Goal: Book appointment/travel/reservation

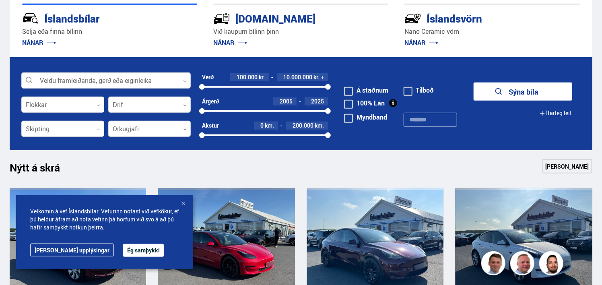
scroll to position [241, 0]
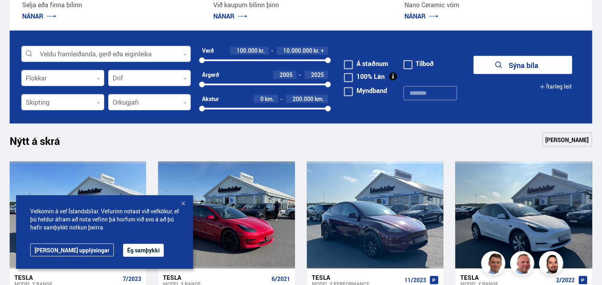
click at [128, 51] on div at bounding box center [105, 54] width 169 height 16
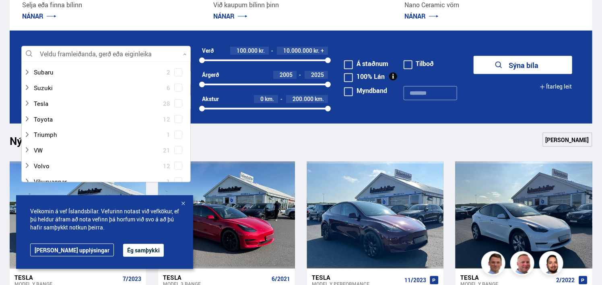
scroll to position [483, 0]
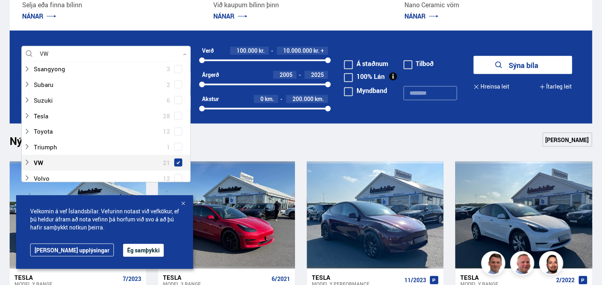
click at [177, 158] on span at bounding box center [178, 162] width 8 height 8
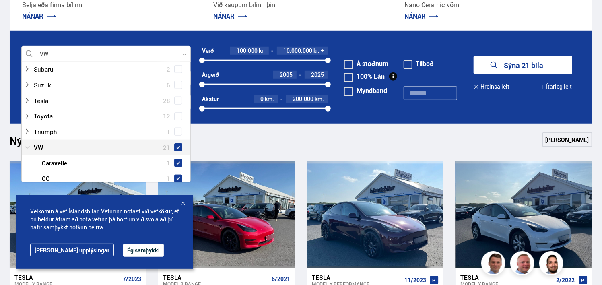
click at [29, 147] on icon at bounding box center [27, 147] width 6 height 6
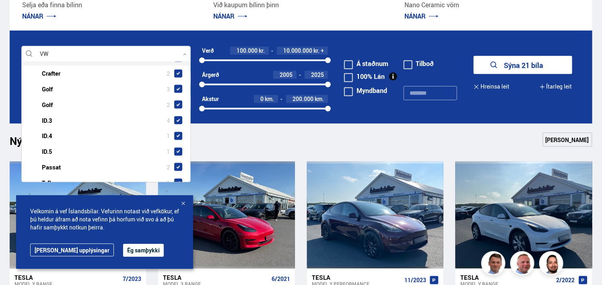
scroll to position [619, 0]
click at [174, 102] on span at bounding box center [178, 105] width 8 height 8
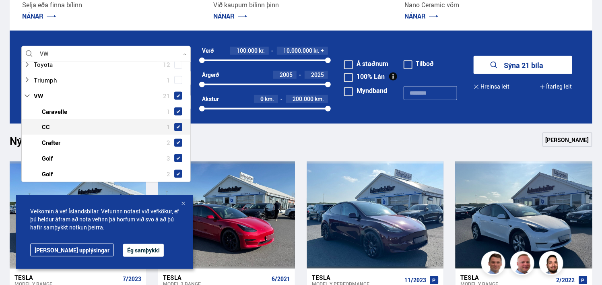
scroll to position [538, 0]
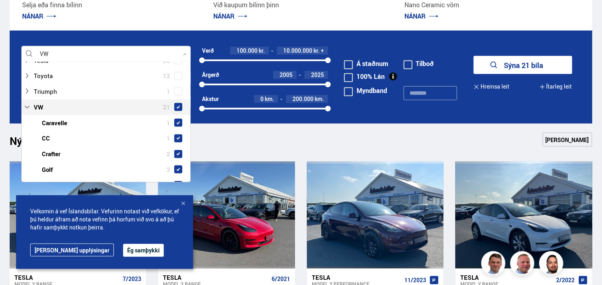
click at [177, 105] on span at bounding box center [178, 107] width 8 height 8
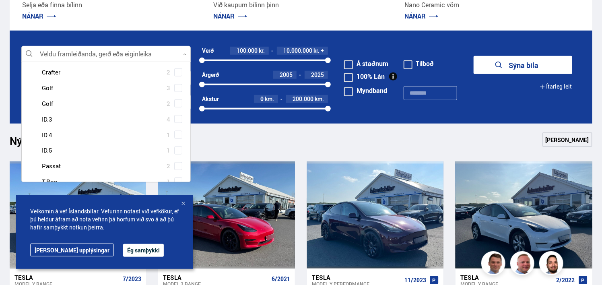
scroll to position [644, 0]
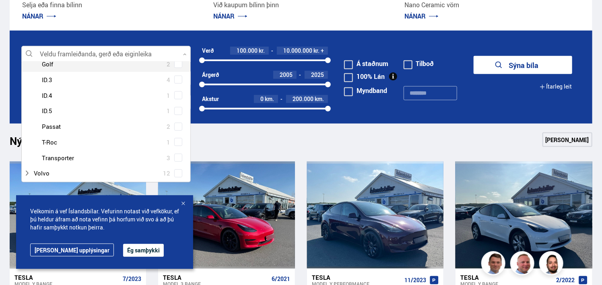
click at [177, 64] on span at bounding box center [178, 63] width 3 height 3
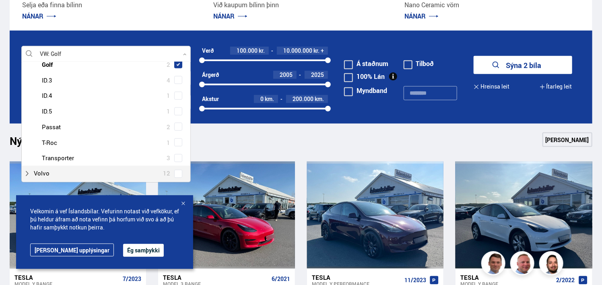
click at [123, 255] on button "Ég samþykki" at bounding box center [143, 250] width 41 height 13
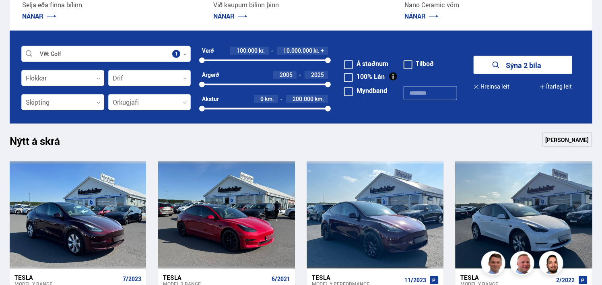
click at [505, 65] on button "Sýna 2 bíla" at bounding box center [522, 65] width 99 height 18
